Goal: Find specific page/section: Find specific page/section

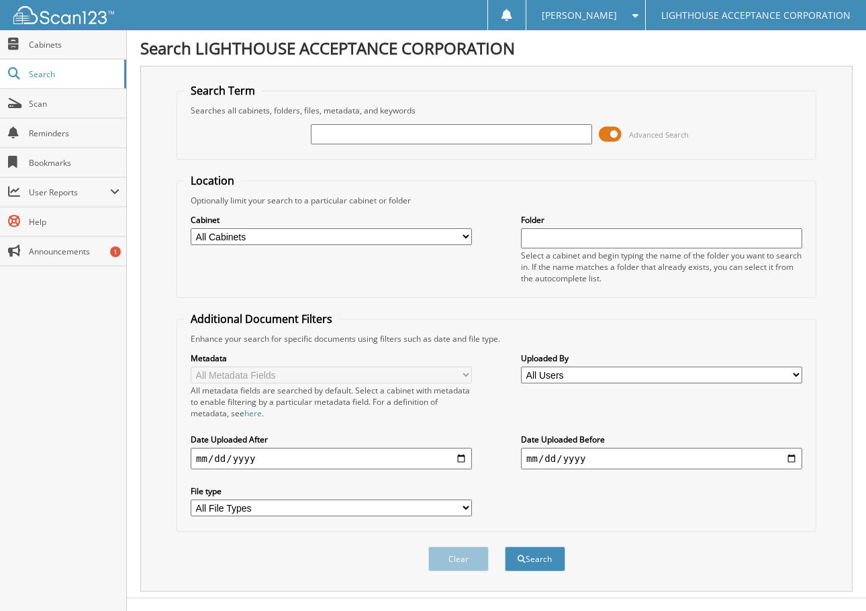
click at [606, 133] on span at bounding box center [610, 134] width 23 height 20
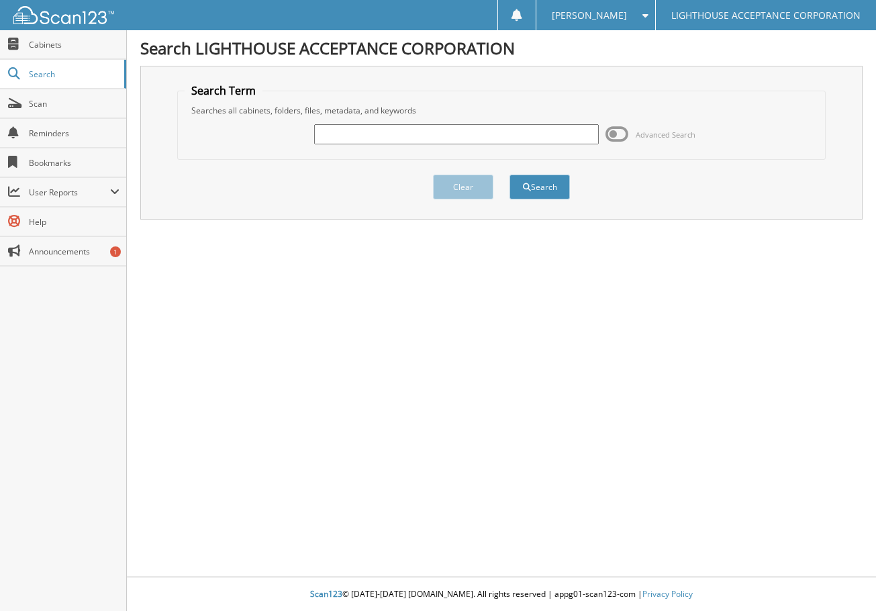
click at [380, 130] on input "text" at bounding box center [456, 134] width 285 height 20
type input "8505"
click at [510, 175] on button "Search" at bounding box center [540, 187] width 60 height 25
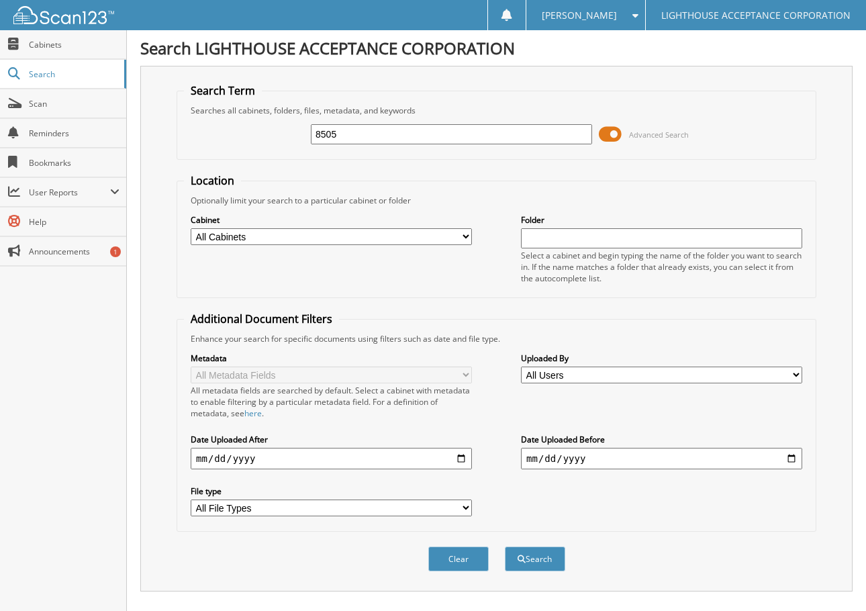
click at [610, 133] on span at bounding box center [610, 134] width 23 height 20
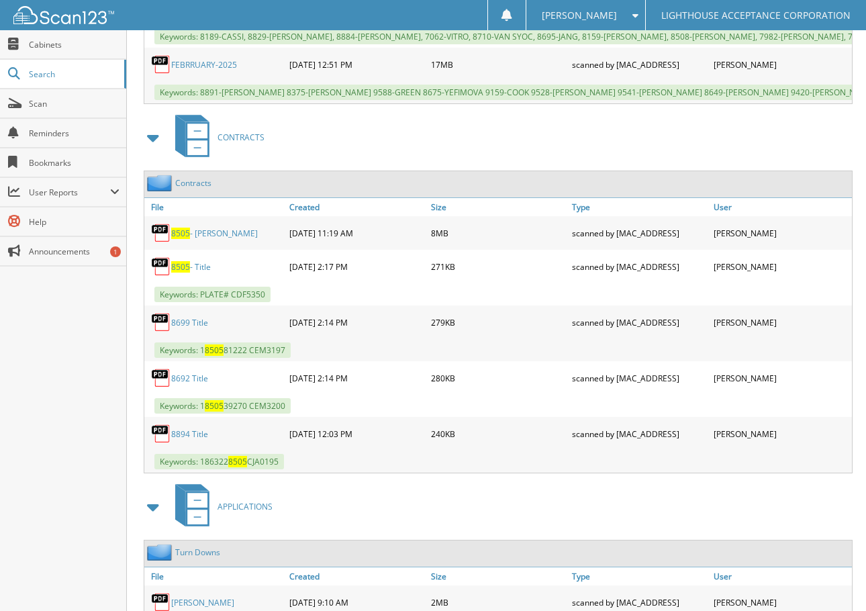
scroll to position [806, 0]
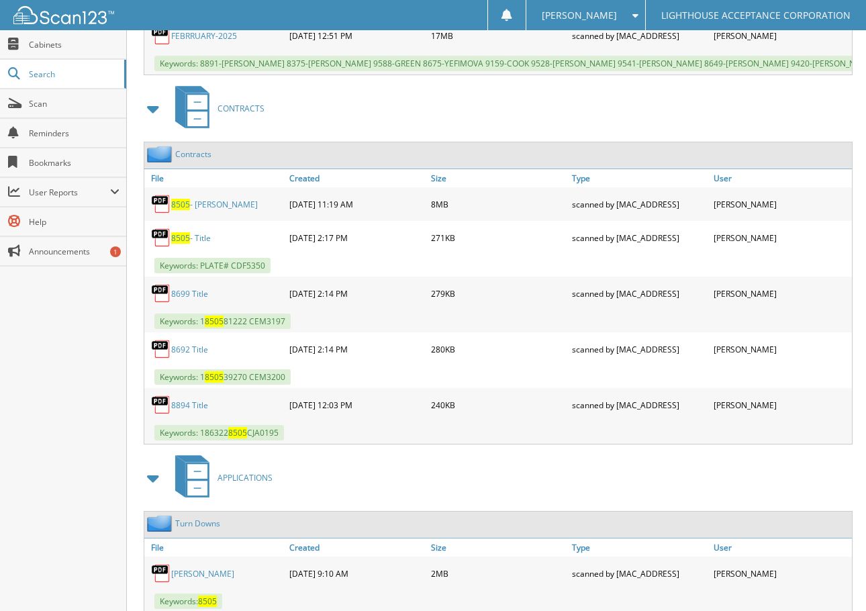
click at [234, 210] on link "8505 - [PERSON_NAME]" at bounding box center [214, 204] width 87 height 11
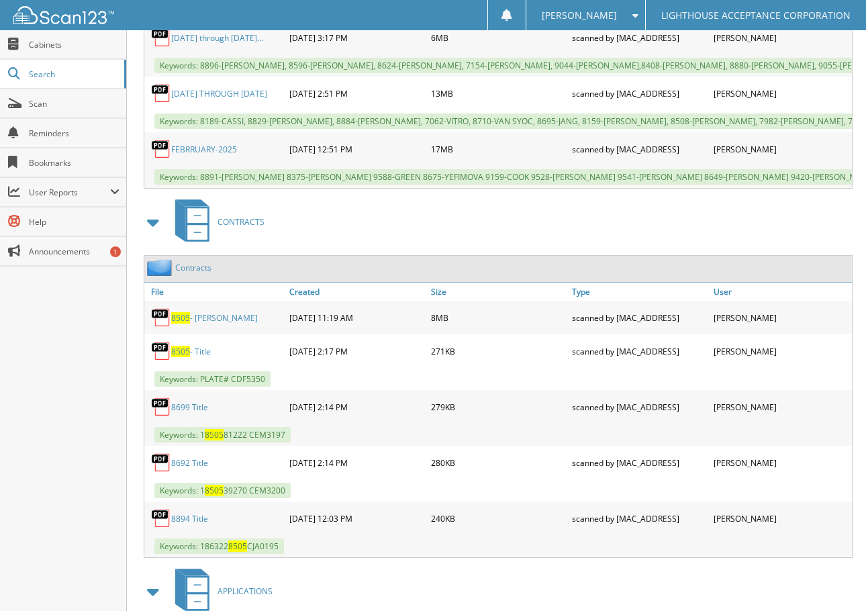
scroll to position [673, 0]
